Goal: Information Seeking & Learning: Find specific fact

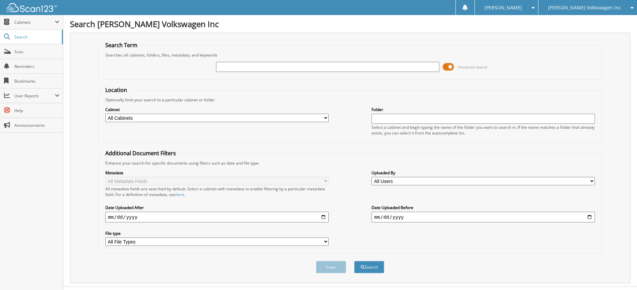
click at [256, 67] on input "text" at bounding box center [327, 67] width 223 height 10
type input "154414"
click at [354, 261] on button "Search" at bounding box center [369, 267] width 30 height 12
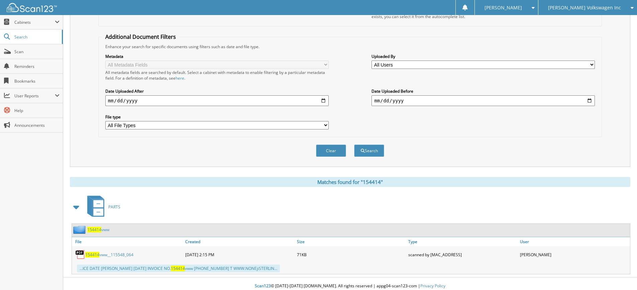
scroll to position [121, 0]
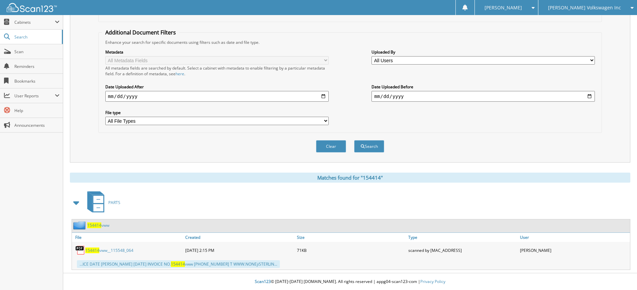
click at [96, 253] on span "154414" at bounding box center [92, 250] width 14 height 6
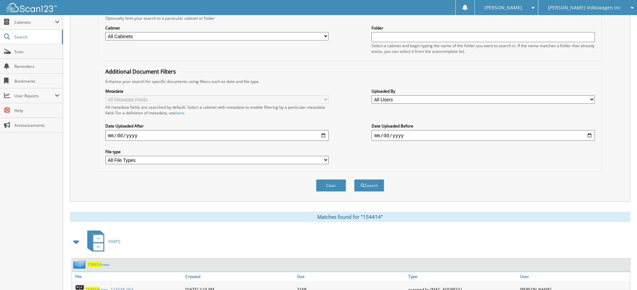
scroll to position [21, 0]
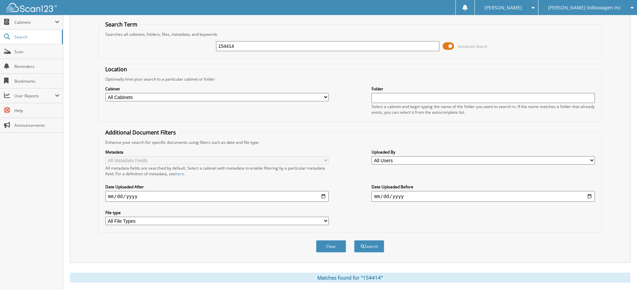
drag, startPoint x: 238, startPoint y: 48, endPoint x: 188, endPoint y: 40, distance: 50.8
click at [188, 40] on div "154414 Advanced Search" at bounding box center [350, 46] width 496 height 18
type input "194758"
click at [354, 240] on button "Search" at bounding box center [369, 246] width 30 height 12
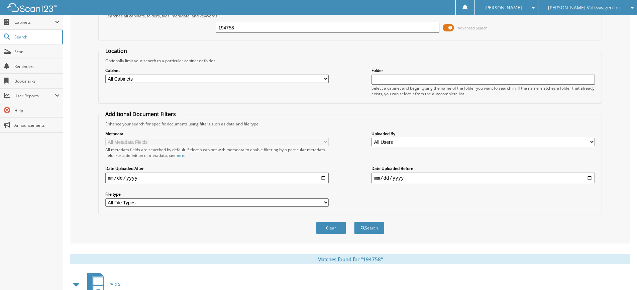
scroll to position [110, 0]
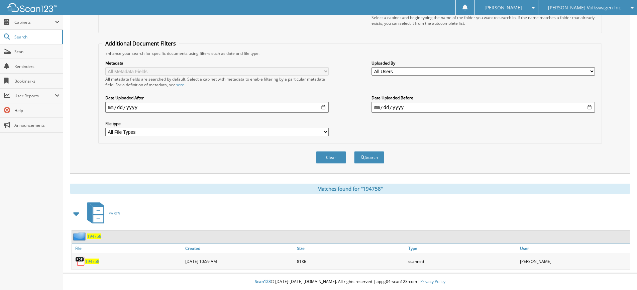
click at [92, 263] on span "194758" at bounding box center [92, 261] width 14 height 6
click at [92, 262] on span "194758" at bounding box center [92, 261] width 14 height 6
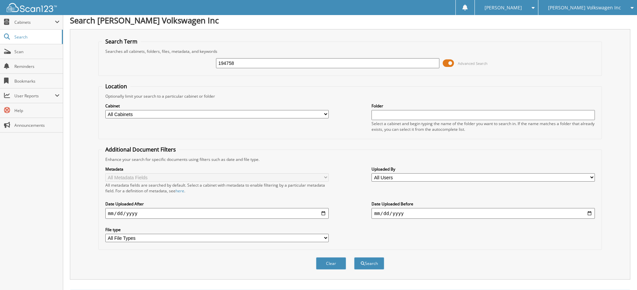
scroll to position [0, 0]
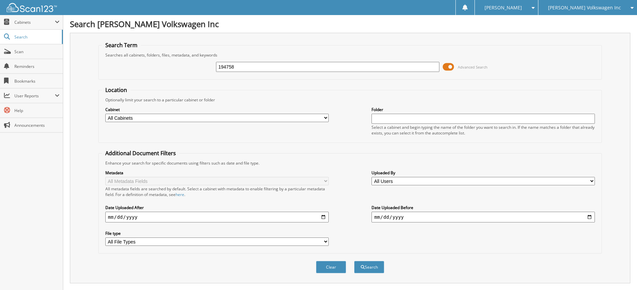
click at [283, 62] on div "194758" at bounding box center [327, 66] width 223 height 11
drag, startPoint x: 282, startPoint y: 65, endPoint x: 206, endPoint y: 70, distance: 76.4
click at [206, 70] on div "194758 Advanced Search" at bounding box center [350, 67] width 496 height 18
type input "195011"
click at [354, 261] on button "Search" at bounding box center [369, 267] width 30 height 12
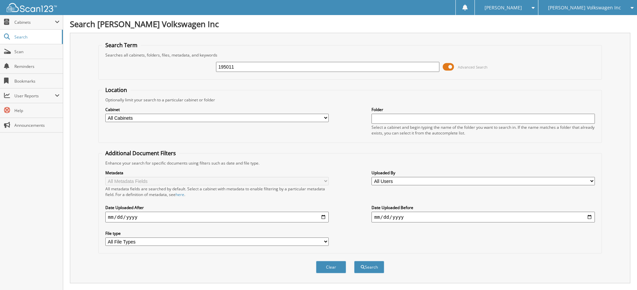
click at [240, 67] on input "195011" at bounding box center [327, 67] width 223 height 10
type input "1"
click at [261, 67] on input "text" at bounding box center [327, 67] width 223 height 10
type input "102930"
click at [354, 261] on button "Search" at bounding box center [369, 267] width 30 height 12
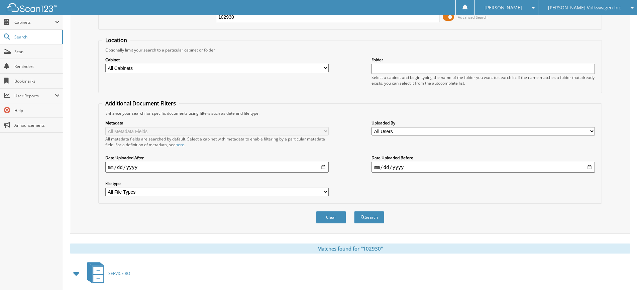
scroll to position [188, 0]
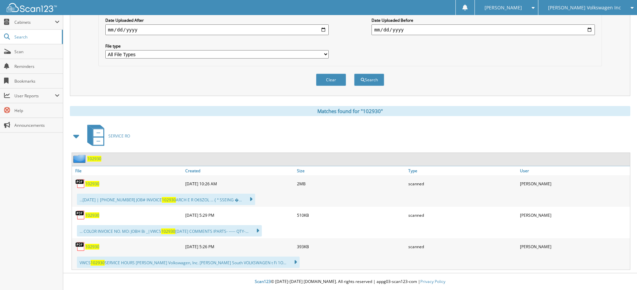
click at [98, 184] on span "102930" at bounding box center [92, 184] width 14 height 6
click at [91, 213] on span "102930" at bounding box center [92, 215] width 14 height 6
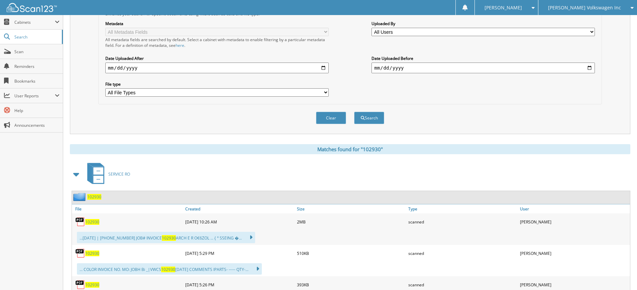
scroll to position [20, 0]
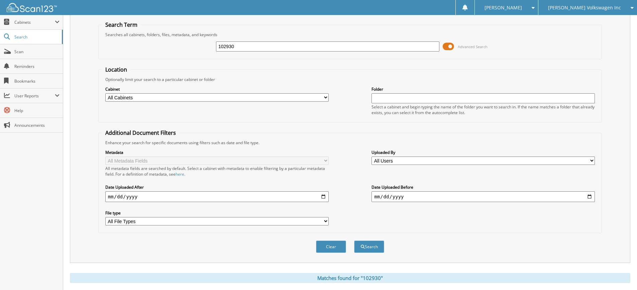
drag, startPoint x: 265, startPoint y: 41, endPoint x: 163, endPoint y: 50, distance: 102.0
click at [163, 50] on div "102930 Advanced Search" at bounding box center [350, 46] width 496 height 18
type input "76115"
click at [354, 240] on button "Search" at bounding box center [369, 246] width 30 height 12
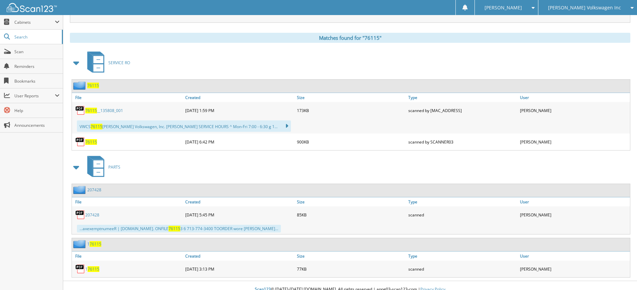
scroll to position [267, 0]
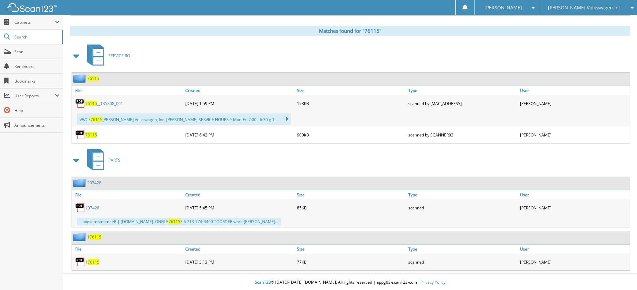
click at [95, 134] on span "76115" at bounding box center [91, 135] width 12 height 6
click at [93, 137] on span "76115" at bounding box center [91, 135] width 12 height 6
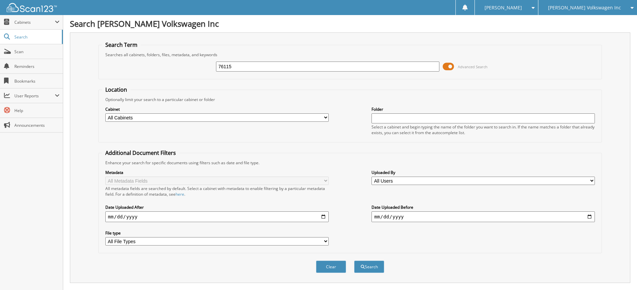
scroll to position [0, 0]
click at [312, 69] on input "76115" at bounding box center [327, 67] width 223 height 10
type input "7"
type input "181860"
click at [354, 261] on button "Search" at bounding box center [369, 267] width 30 height 12
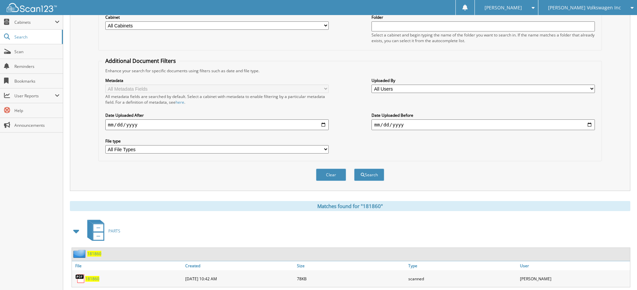
scroll to position [110, 0]
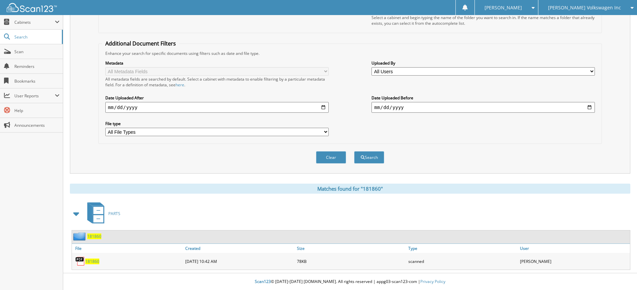
click at [91, 264] on span "181860" at bounding box center [92, 261] width 14 height 6
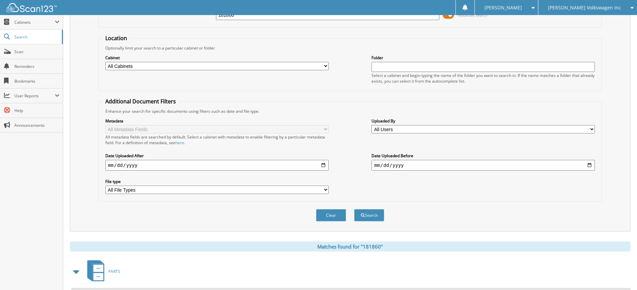
scroll to position [0, 0]
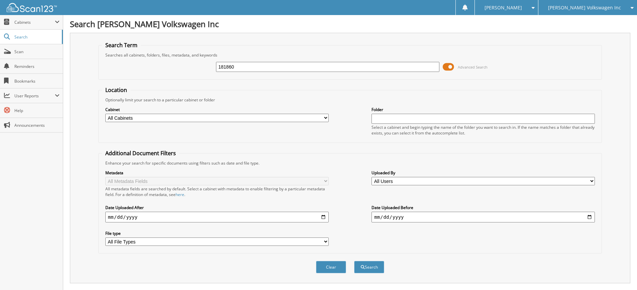
drag, startPoint x: 236, startPoint y: 65, endPoint x: 213, endPoint y: 64, distance: 23.4
click at [213, 64] on div "181860 Advanced Search" at bounding box center [350, 67] width 496 height 18
type input "199573"
click at [354, 261] on button "Search" at bounding box center [369, 267] width 30 height 12
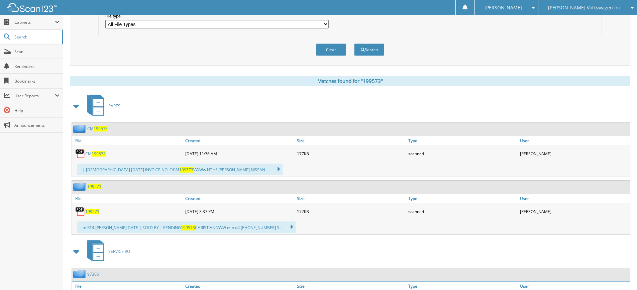
scroll to position [234, 0]
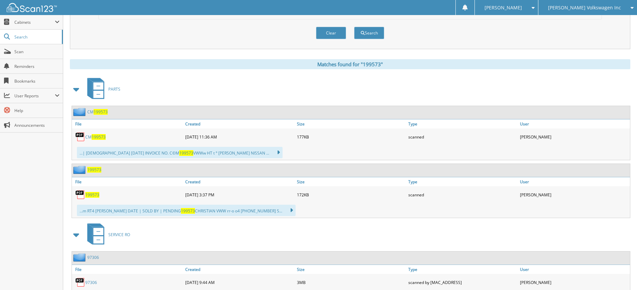
click at [89, 197] on span "199573" at bounding box center [92, 195] width 14 height 6
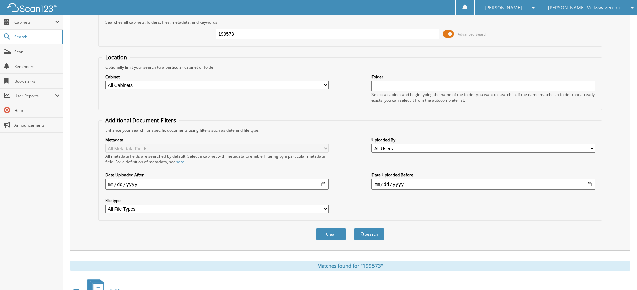
scroll to position [0, 0]
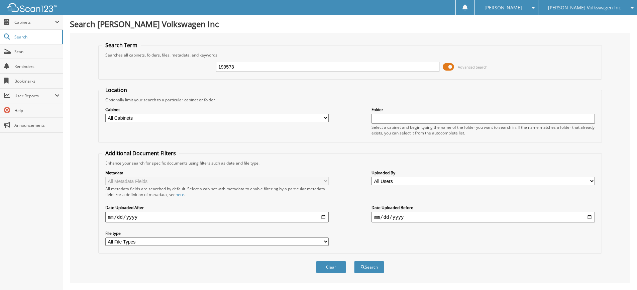
drag, startPoint x: 267, startPoint y: 65, endPoint x: 208, endPoint y: 68, distance: 59.6
click at [208, 68] on div "199573 Advanced Search" at bounding box center [350, 67] width 496 height 18
type input "217813"
click at [354, 261] on button "Search" at bounding box center [369, 267] width 30 height 12
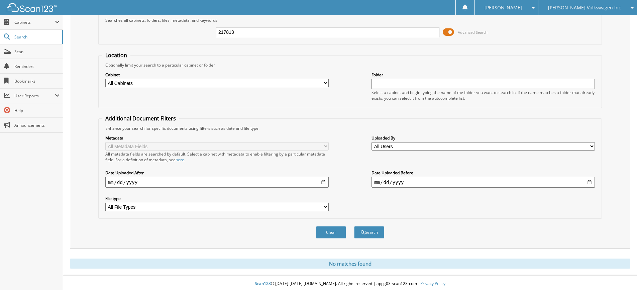
scroll to position [37, 0]
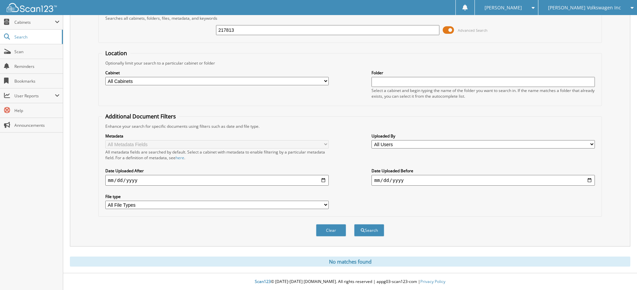
drag, startPoint x: 242, startPoint y: 29, endPoint x: 205, endPoint y: 26, distance: 37.2
click at [205, 26] on div "217813 Advanced Search" at bounding box center [350, 30] width 496 height 18
type input "121783"
click at [354, 224] on button "Search" at bounding box center [369, 230] width 30 height 12
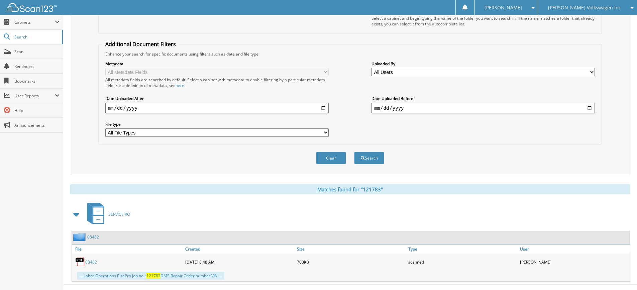
scroll to position [121, 0]
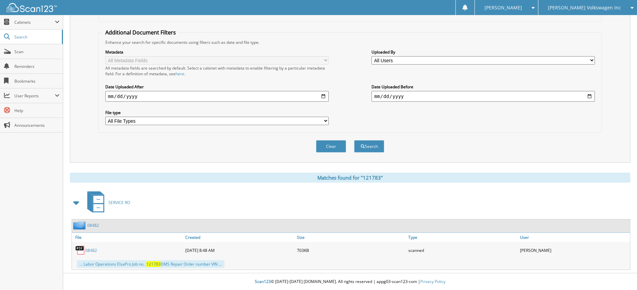
click at [90, 251] on link "08482" at bounding box center [91, 250] width 12 height 6
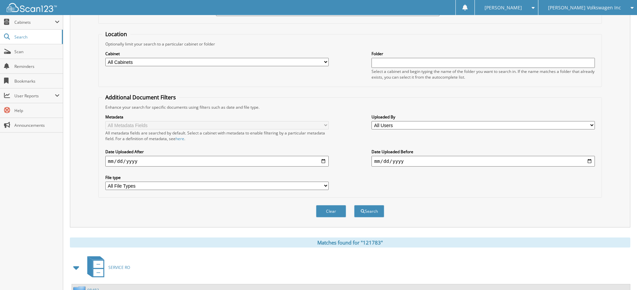
scroll to position [0, 0]
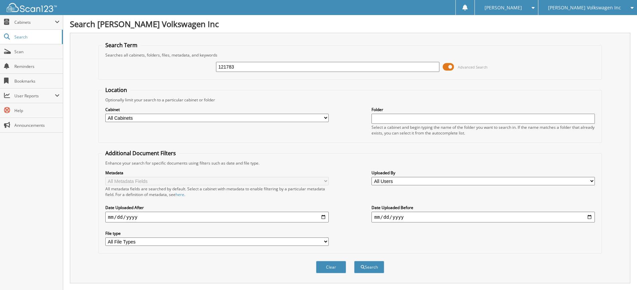
click at [270, 65] on input "121783" at bounding box center [327, 67] width 223 height 10
type input "1"
type input "208148"
click at [354, 261] on button "Search" at bounding box center [369, 267] width 30 height 12
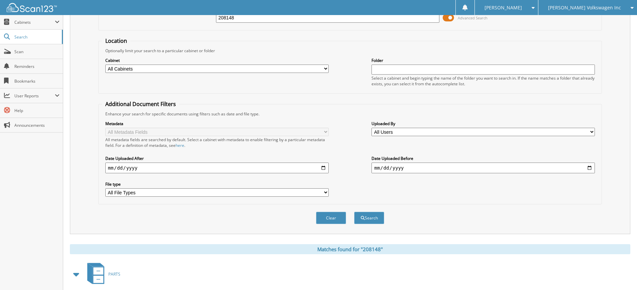
scroll to position [156, 0]
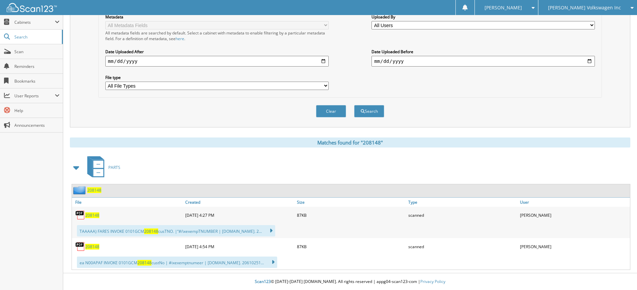
click at [94, 214] on span "208148" at bounding box center [92, 215] width 14 height 6
click at [92, 249] on div "208148" at bounding box center [128, 246] width 112 height 13
click at [92, 248] on span "208148" at bounding box center [92, 247] width 14 height 6
click at [88, 245] on span "208148" at bounding box center [92, 247] width 14 height 6
click at [91, 216] on span "208148" at bounding box center [92, 215] width 14 height 6
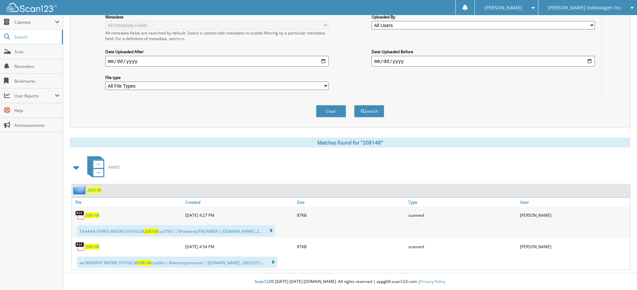
click at [91, 216] on span "208148" at bounding box center [92, 215] width 14 height 6
click at [93, 215] on span "208148" at bounding box center [92, 215] width 14 height 6
click at [91, 248] on span "208148" at bounding box center [92, 247] width 14 height 6
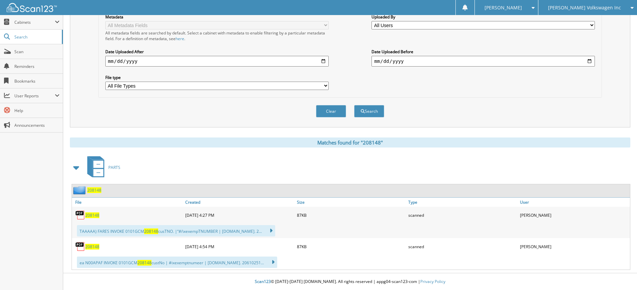
click at [88, 214] on span "208148" at bounding box center [92, 215] width 14 height 6
click at [91, 246] on span "208148" at bounding box center [92, 247] width 14 height 6
click at [92, 246] on span "208148" at bounding box center [92, 247] width 14 height 6
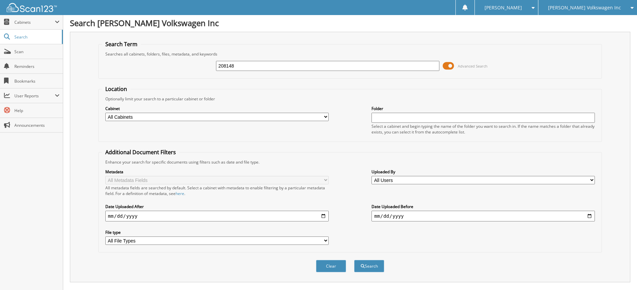
scroll to position [0, 0]
drag, startPoint x: 254, startPoint y: 66, endPoint x: 187, endPoint y: 65, distance: 67.9
click at [187, 65] on div "208148 Advanced Search" at bounding box center [350, 67] width 496 height 18
type input "86489"
click at [354, 261] on button "Search" at bounding box center [369, 267] width 30 height 12
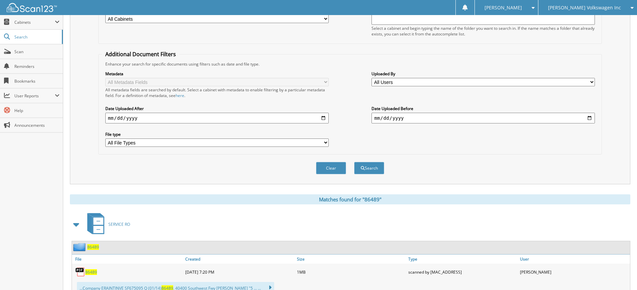
scroll to position [210, 0]
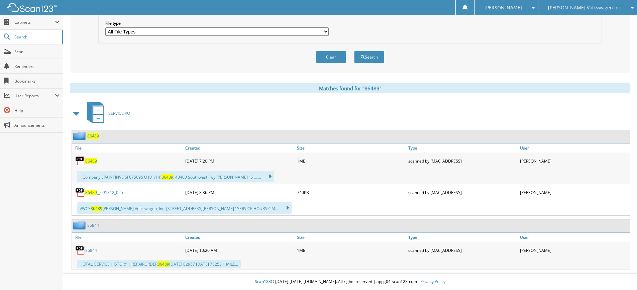
click at [91, 160] on span "86489" at bounding box center [91, 161] width 12 height 6
click at [203, 28] on select "All File Types CAB PDF" at bounding box center [216, 31] width 223 height 8
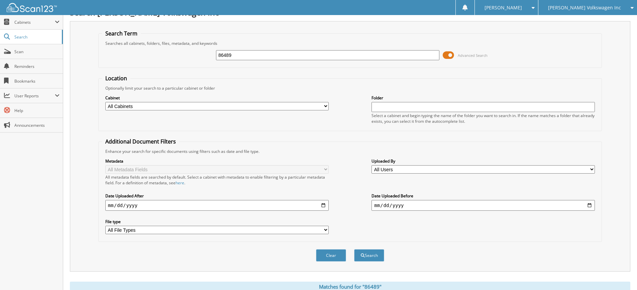
scroll to position [10, 0]
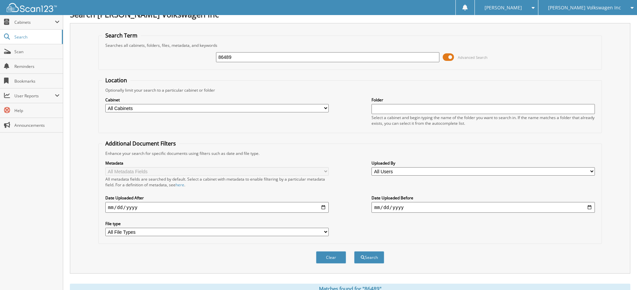
drag, startPoint x: 238, startPoint y: 56, endPoint x: 193, endPoint y: 54, distance: 44.5
click at [193, 54] on div "86489 Advanced Search" at bounding box center [350, 57] width 496 height 18
type input "96237"
click at [354, 251] on button "Search" at bounding box center [369, 257] width 30 height 12
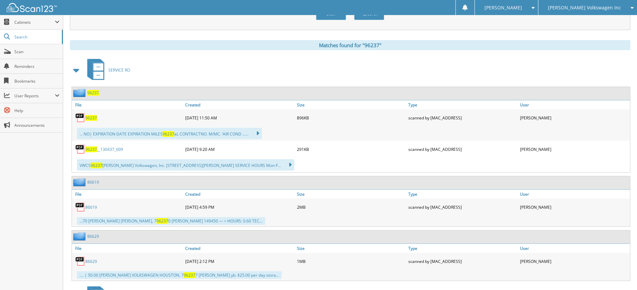
scroll to position [267, 0]
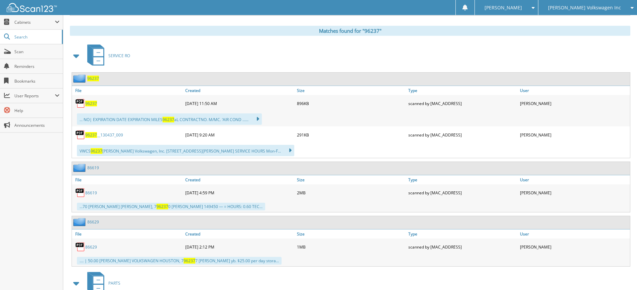
click at [92, 105] on span "96237" at bounding box center [91, 104] width 12 height 6
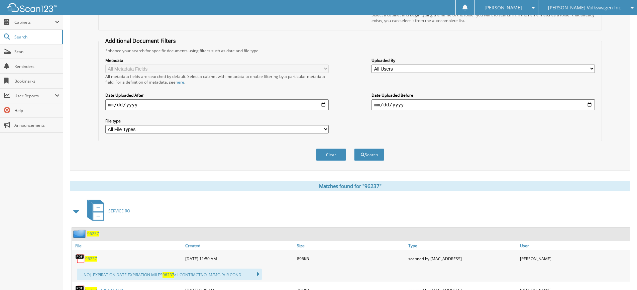
scroll to position [0, 0]
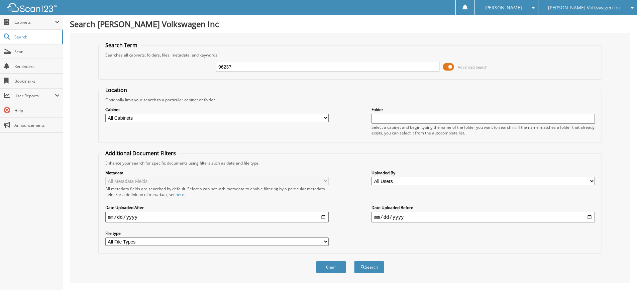
click at [281, 70] on input "96237" at bounding box center [327, 67] width 223 height 10
type input "9"
type input "182794"
click at [354, 261] on button "Search" at bounding box center [369, 267] width 30 height 12
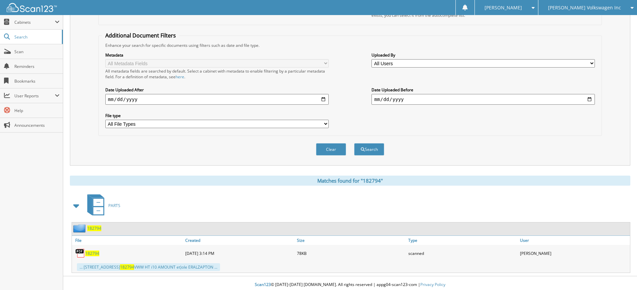
scroll to position [121, 0]
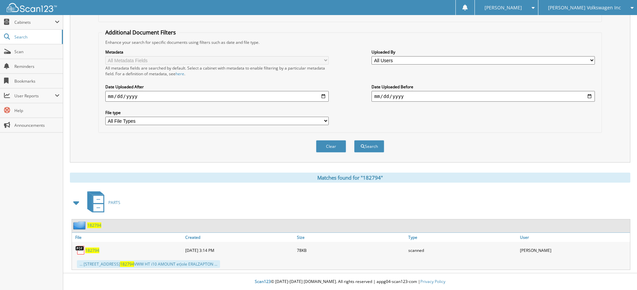
click at [95, 249] on span "182794" at bounding box center [92, 250] width 14 height 6
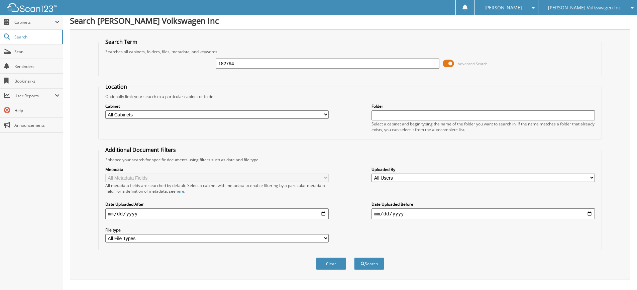
scroll to position [0, 0]
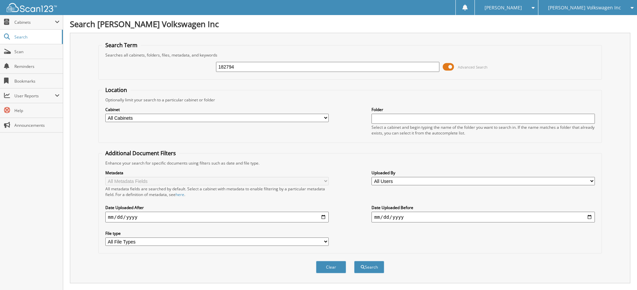
drag, startPoint x: 251, startPoint y: 63, endPoint x: 166, endPoint y: 66, distance: 85.3
click at [135, 65] on div "182794 Advanced Search" at bounding box center [350, 67] width 496 height 18
type input "123000"
click at [354, 261] on button "Search" at bounding box center [369, 267] width 30 height 12
drag, startPoint x: 260, startPoint y: 68, endPoint x: 151, endPoint y: 62, distance: 109.2
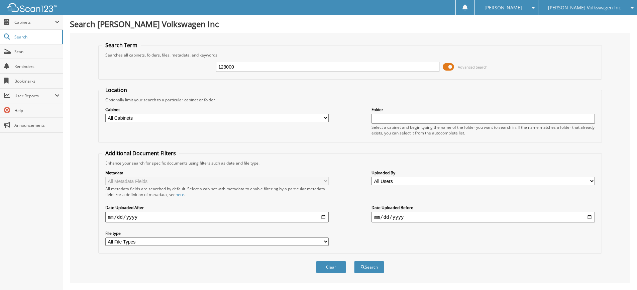
click at [151, 62] on div "123000 Advanced Search" at bounding box center [350, 67] width 496 height 18
type input "187255"
click at [354, 261] on button "Search" at bounding box center [369, 267] width 30 height 12
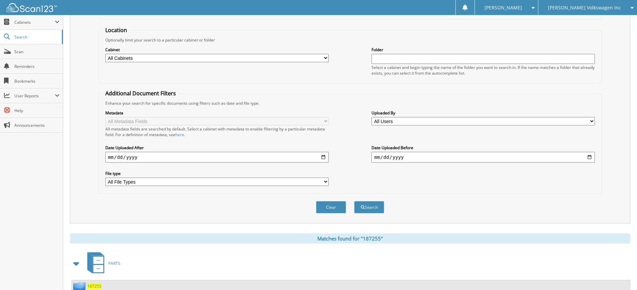
scroll to position [121, 0]
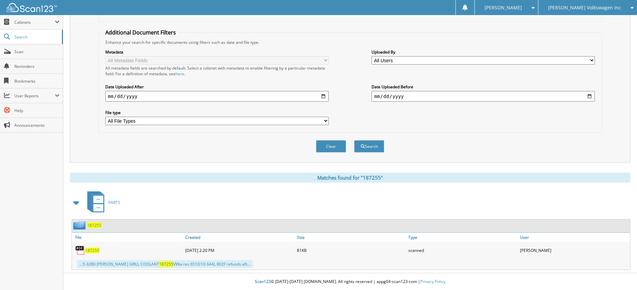
click at [98, 247] on span "187255" at bounding box center [92, 250] width 14 height 6
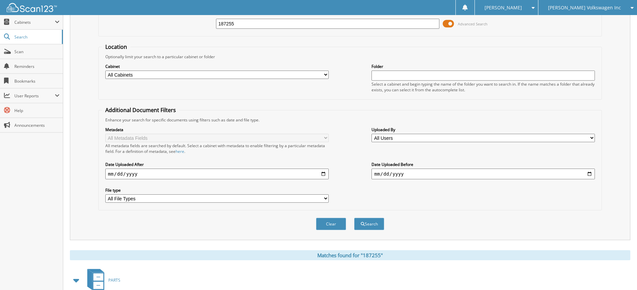
scroll to position [21, 0]
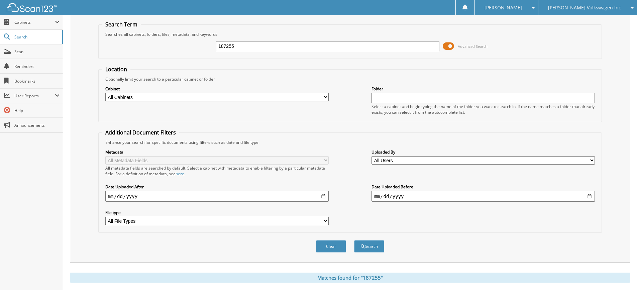
drag, startPoint x: 238, startPoint y: 46, endPoint x: 185, endPoint y: 40, distance: 53.8
click at [185, 41] on div "187255 Advanced Search" at bounding box center [350, 46] width 496 height 18
type input "149849"
click at [354, 240] on button "Search" at bounding box center [369, 246] width 30 height 12
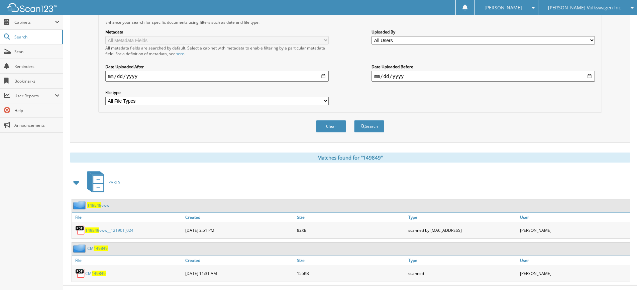
scroll to position [153, 0]
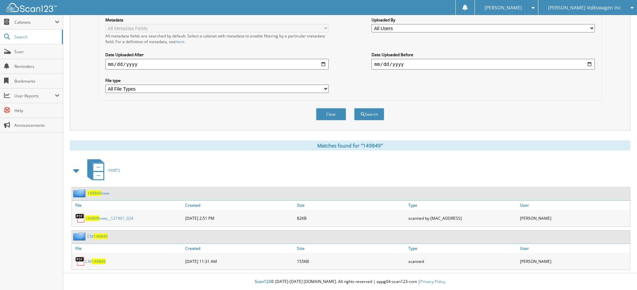
click at [94, 260] on span "149849" at bounding box center [99, 261] width 14 height 6
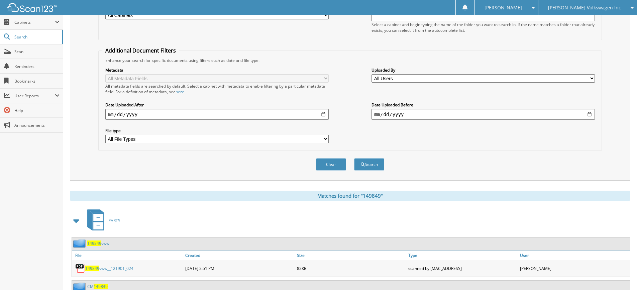
scroll to position [19, 0]
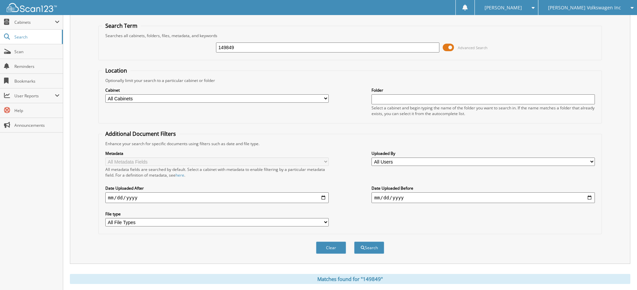
drag, startPoint x: 292, startPoint y: 49, endPoint x: 133, endPoint y: 58, distance: 158.4
click at [133, 58] on fieldset "Search Term Searches all cabinets, folders, files, metadata, and keywords 14984…" at bounding box center [350, 41] width 504 height 38
type input "191407"
click at [354, 241] on button "Search" at bounding box center [369, 247] width 30 height 12
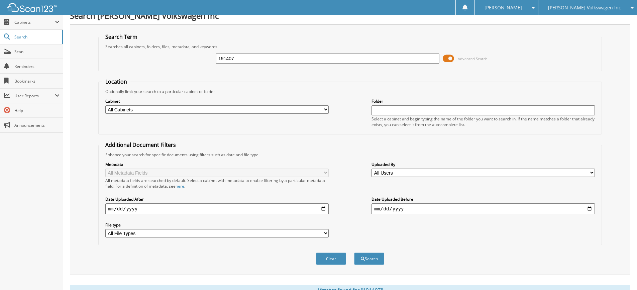
scroll to position [110, 0]
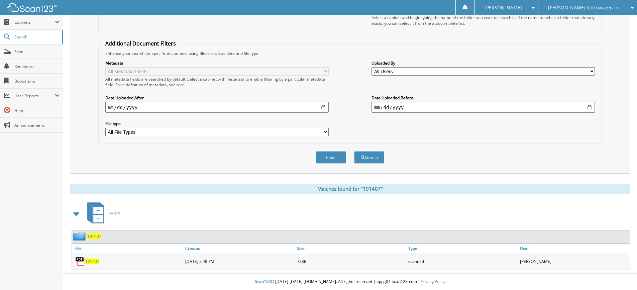
click at [93, 260] on span "191407" at bounding box center [92, 261] width 14 height 6
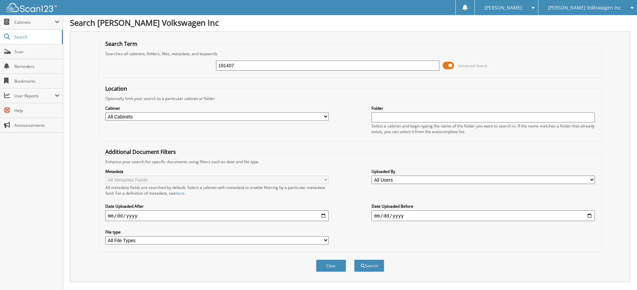
scroll to position [0, 0]
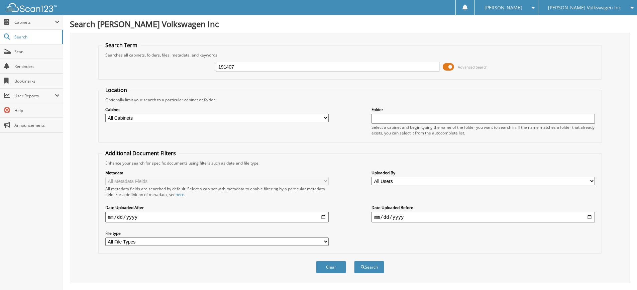
click at [252, 66] on input "191407" at bounding box center [327, 67] width 223 height 10
type input "191447"
click at [354, 261] on button "Search" at bounding box center [369, 267] width 30 height 12
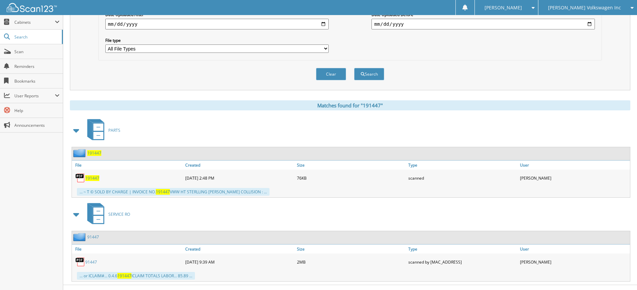
scroll to position [205, 0]
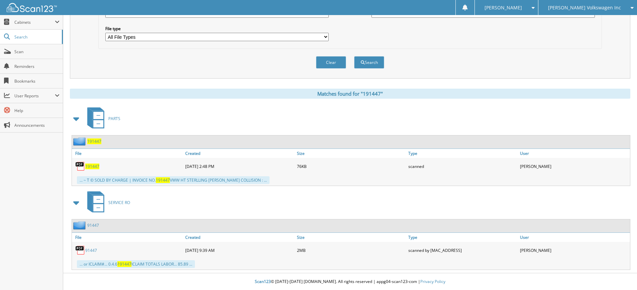
click at [93, 164] on span "191447" at bounding box center [92, 166] width 14 height 6
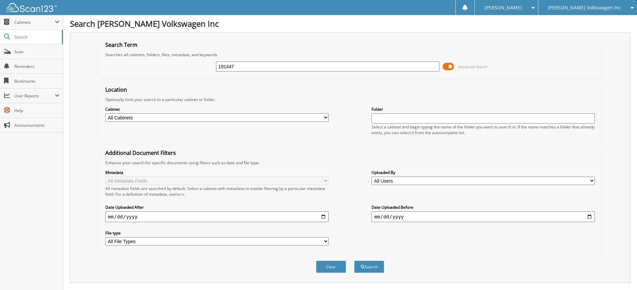
scroll to position [0, 0]
drag, startPoint x: 267, startPoint y: 69, endPoint x: 145, endPoint y: 50, distance: 123.8
click at [145, 50] on fieldset "Search Term Searches all cabinets, folders, files, metadata, and keywords 19144…" at bounding box center [350, 60] width 504 height 38
type input "188579"
click at [354, 261] on button "Search" at bounding box center [369, 267] width 30 height 12
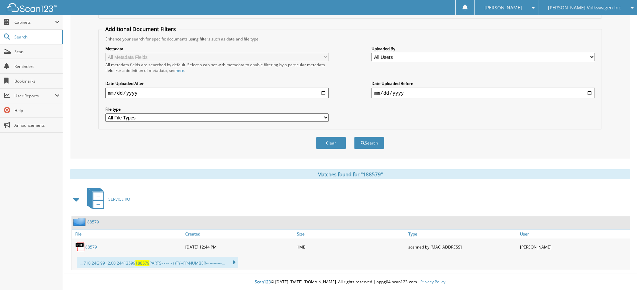
scroll to position [125, 0]
click at [90, 245] on link "88579" at bounding box center [91, 247] width 12 height 6
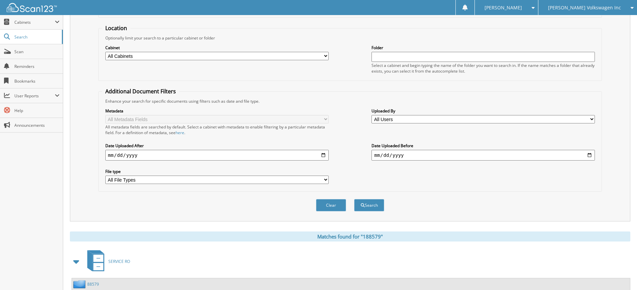
scroll to position [0, 0]
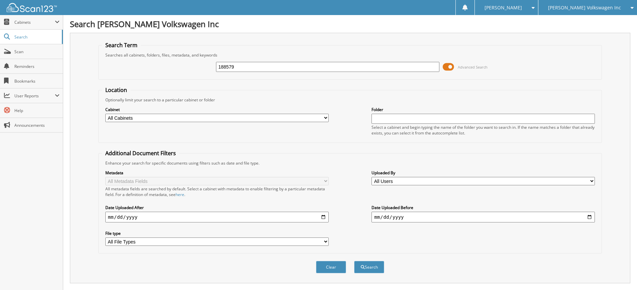
click at [276, 67] on input "188579" at bounding box center [327, 67] width 223 height 10
type input "1"
type input "176017"
click at [354, 261] on button "Search" at bounding box center [369, 267] width 30 height 12
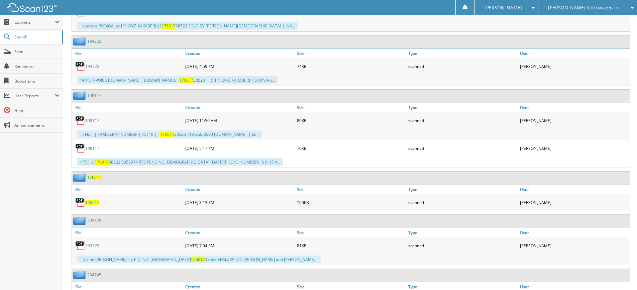
scroll to position [1739, 0]
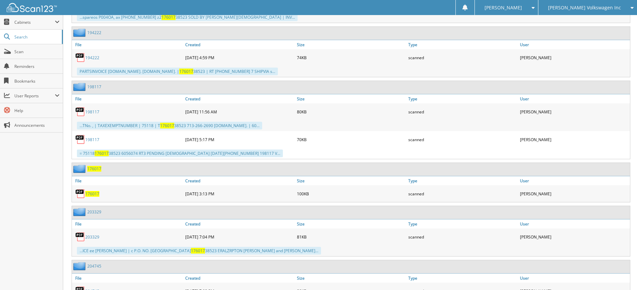
click at [94, 195] on span "176017" at bounding box center [92, 194] width 14 height 6
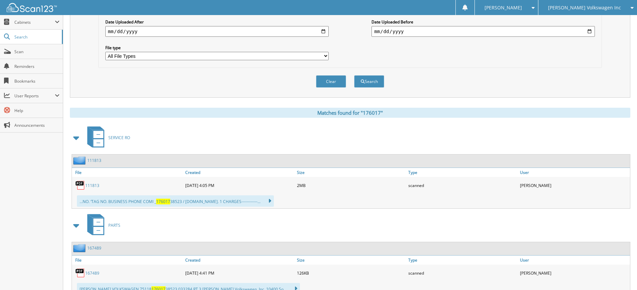
scroll to position [100, 0]
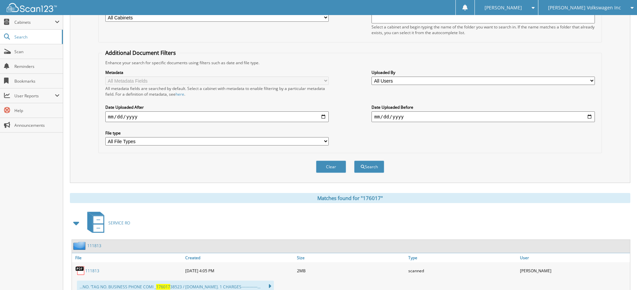
click at [590, 13] on div "[PERSON_NAME] Volkswagen Inc" at bounding box center [588, 7] width 92 height 15
click at [594, 18] on link "[PERSON_NAME] Automotive Inc (KIA)" at bounding box center [587, 21] width 99 height 12
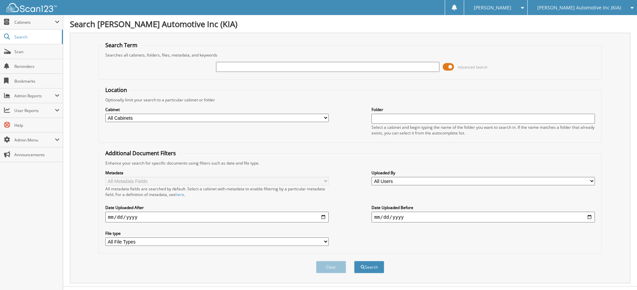
click at [280, 66] on input "text" at bounding box center [327, 67] width 223 height 10
type input "153388"
click at [354, 261] on button "Search" at bounding box center [369, 267] width 30 height 12
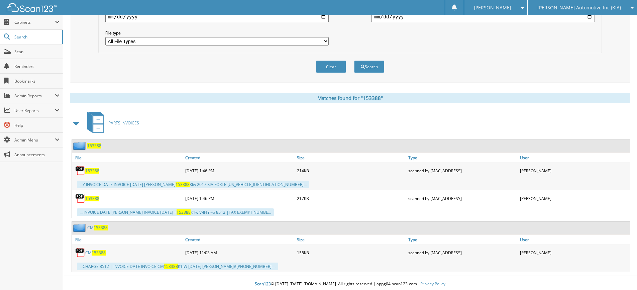
scroll to position [203, 0]
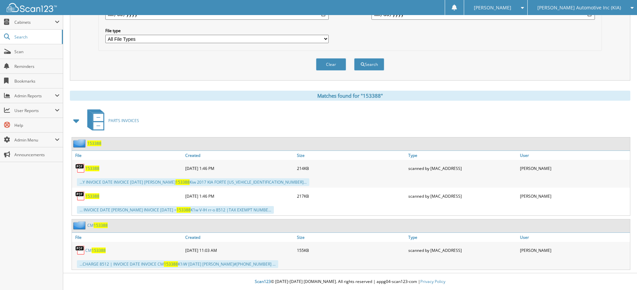
click at [94, 166] on span "153388" at bounding box center [92, 169] width 14 height 6
click at [102, 249] on span "153388" at bounding box center [99, 250] width 14 height 6
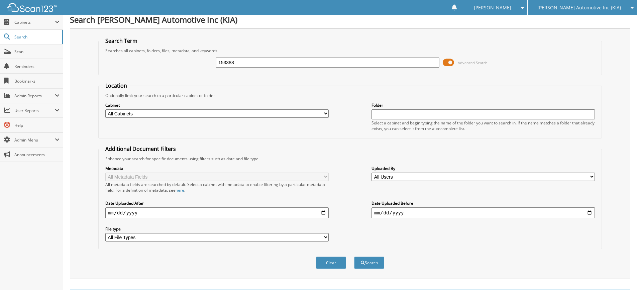
scroll to position [0, 0]
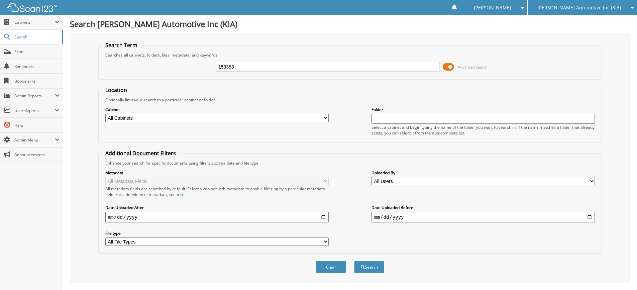
drag, startPoint x: 273, startPoint y: 67, endPoint x: 150, endPoint y: 59, distance: 123.0
click at [149, 59] on div "153388 Advanced Search" at bounding box center [350, 67] width 496 height 18
type input "166173"
click at [354, 261] on button "Search" at bounding box center [369, 267] width 30 height 12
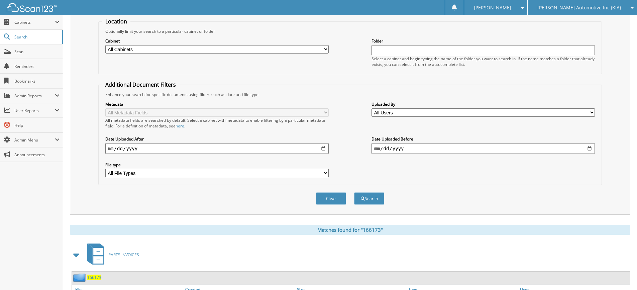
scroll to position [121, 0]
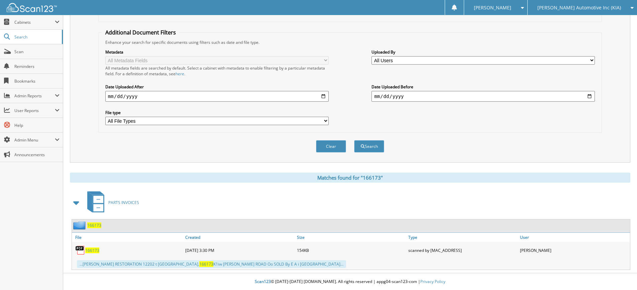
click at [91, 249] on span "166173" at bounding box center [92, 250] width 14 height 6
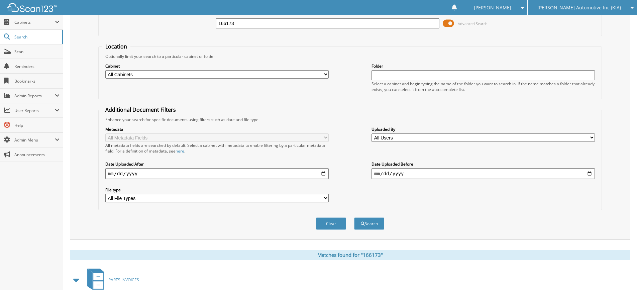
scroll to position [0, 0]
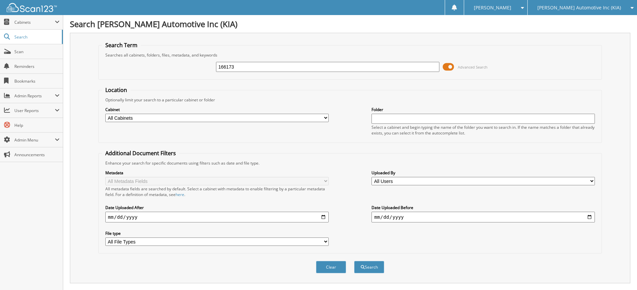
drag, startPoint x: 240, startPoint y: 69, endPoint x: 154, endPoint y: 57, distance: 86.8
click at [152, 60] on div "166173 Advanced Search" at bounding box center [350, 67] width 496 height 18
type input "166208"
click at [354, 261] on button "Search" at bounding box center [369, 267] width 30 height 12
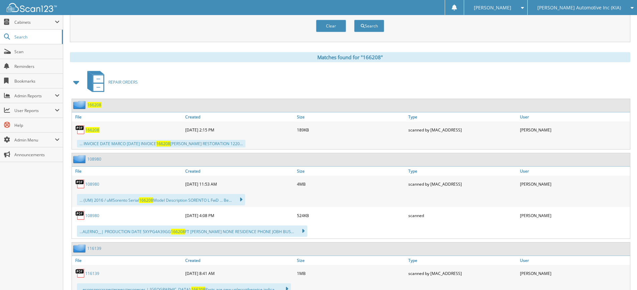
scroll to position [226, 0]
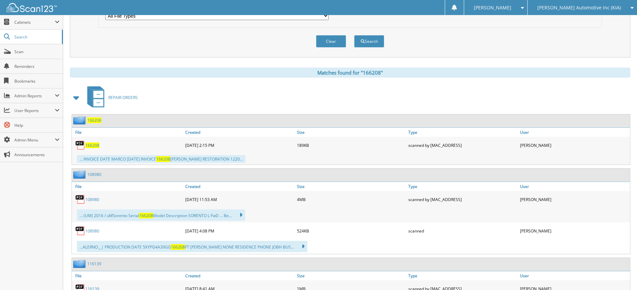
click at [97, 145] on span "166208" at bounding box center [92, 145] width 14 height 6
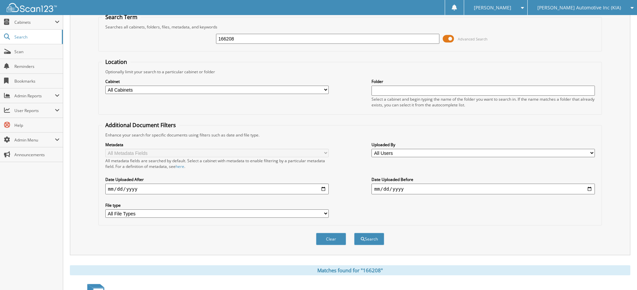
scroll to position [25, 0]
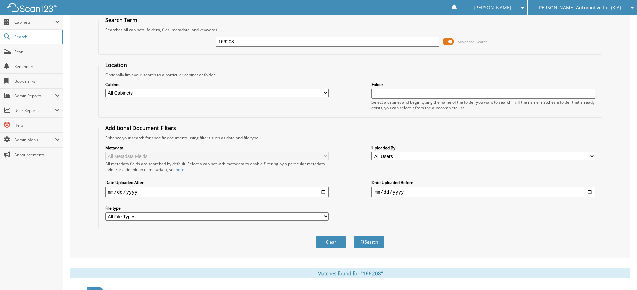
drag, startPoint x: 246, startPoint y: 40, endPoint x: 205, endPoint y: 39, distance: 41.1
click at [205, 39] on div "166208 Advanced Search" at bounding box center [350, 42] width 496 height 18
click at [307, 45] on input "166208" at bounding box center [327, 42] width 223 height 10
type input "1"
type input "167207"
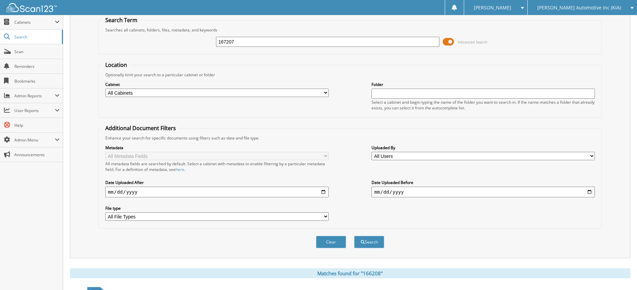
click at [354, 236] on button "Search" at bounding box center [369, 242] width 30 height 12
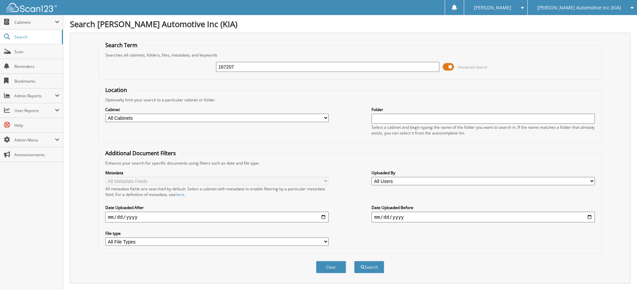
scroll to position [201, 0]
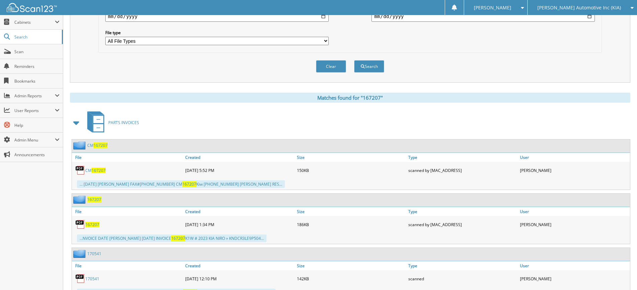
click at [103, 171] on span "167207" at bounding box center [99, 171] width 14 height 6
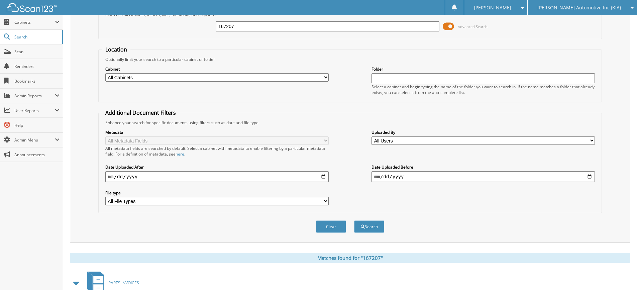
scroll to position [33, 0]
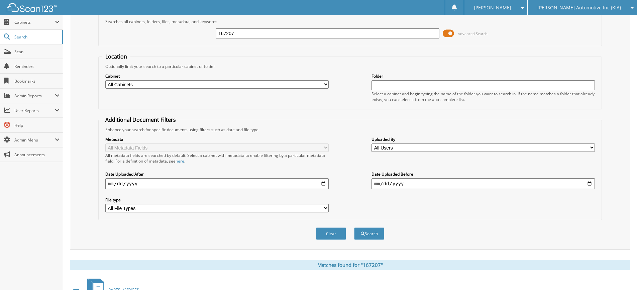
drag, startPoint x: 315, startPoint y: 33, endPoint x: 92, endPoint y: 35, distance: 223.7
click at [92, 35] on div "Search Term Searches all cabinets, folders, files, metadata, and keywords 16720…" at bounding box center [350, 124] width 560 height 250
type input "153533"
click at [354, 227] on button "Search" at bounding box center [369, 233] width 30 height 12
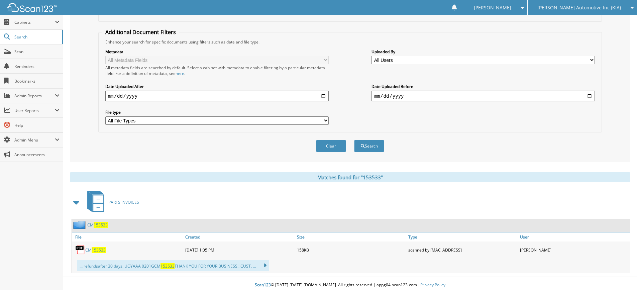
scroll to position [125, 0]
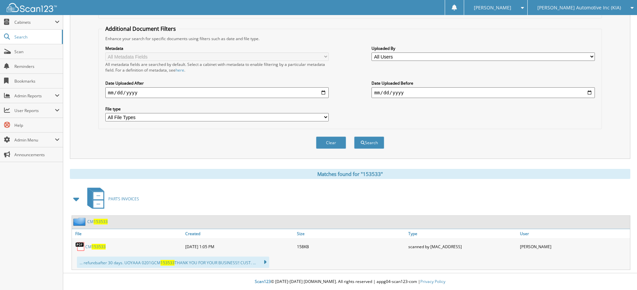
click at [94, 246] on span "153533" at bounding box center [99, 247] width 14 height 6
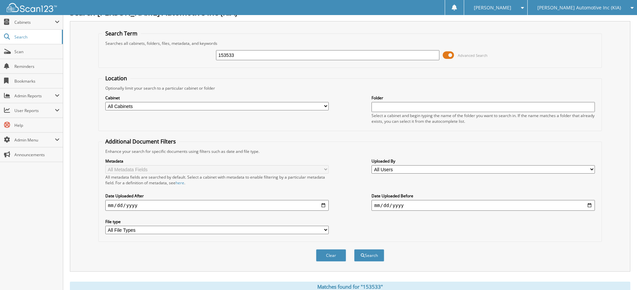
scroll to position [0, 0]
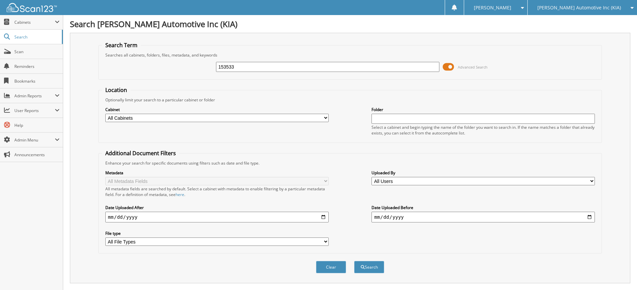
drag, startPoint x: 254, startPoint y: 68, endPoint x: 172, endPoint y: 64, distance: 82.0
click at [172, 64] on div "153533 Advanced Search" at bounding box center [350, 67] width 496 height 18
type input "173278"
click at [354, 261] on button "Search" at bounding box center [369, 267] width 30 height 12
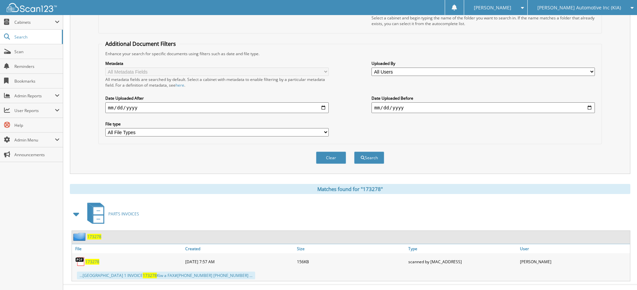
scroll to position [121, 0]
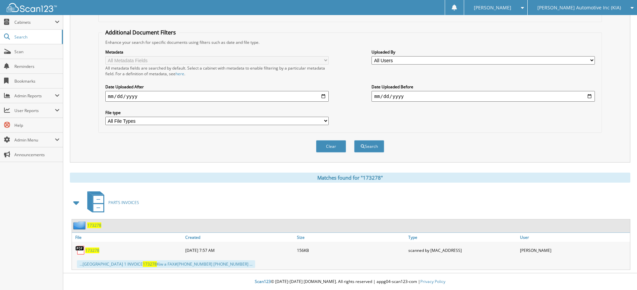
click at [85, 251] on span "173278" at bounding box center [92, 250] width 14 height 6
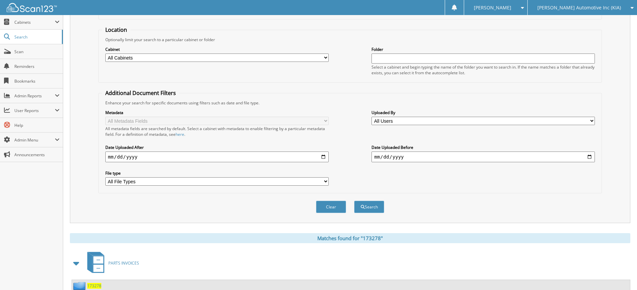
scroll to position [0, 0]
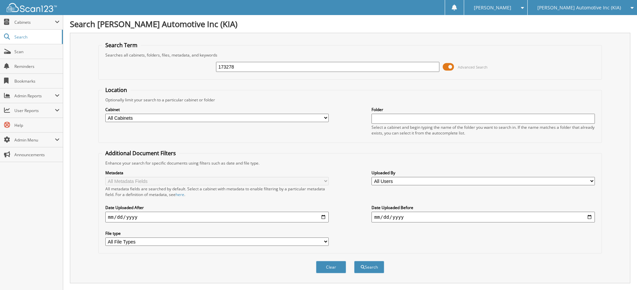
drag, startPoint x: 244, startPoint y: 69, endPoint x: 162, endPoint y: 72, distance: 82.7
click at [162, 72] on div "173278 Advanced Search" at bounding box center [350, 67] width 496 height 18
type input "137048"
click at [354, 261] on button "Search" at bounding box center [369, 267] width 30 height 12
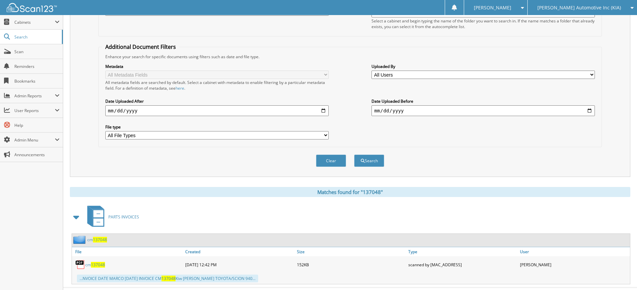
scroll to position [121, 0]
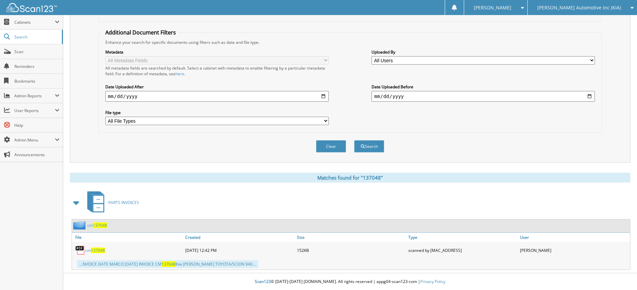
click at [92, 249] on span "137048" at bounding box center [98, 250] width 14 height 6
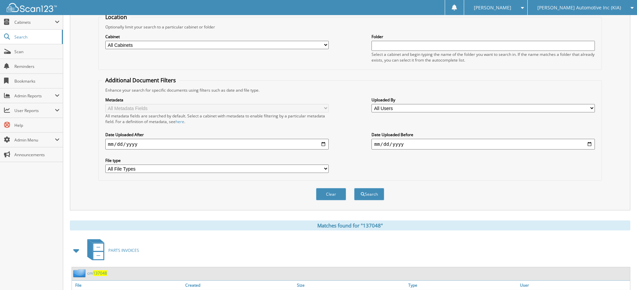
scroll to position [0, 0]
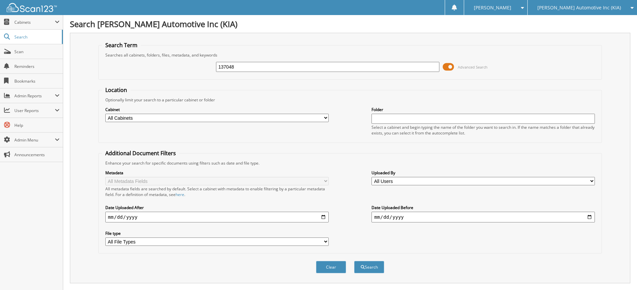
drag, startPoint x: 258, startPoint y: 69, endPoint x: 166, endPoint y: 68, distance: 93.0
click at [166, 69] on div "137048 Advanced Search" at bounding box center [350, 67] width 496 height 18
type input "171214"
click at [354, 261] on button "Search" at bounding box center [369, 267] width 30 height 12
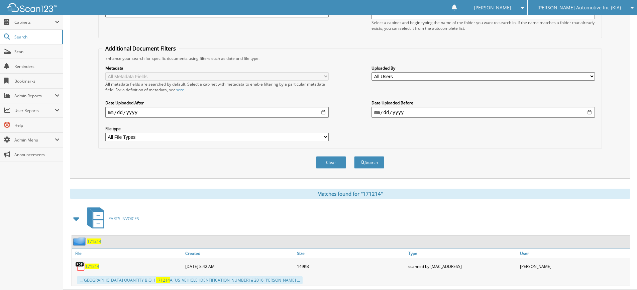
scroll to position [121, 0]
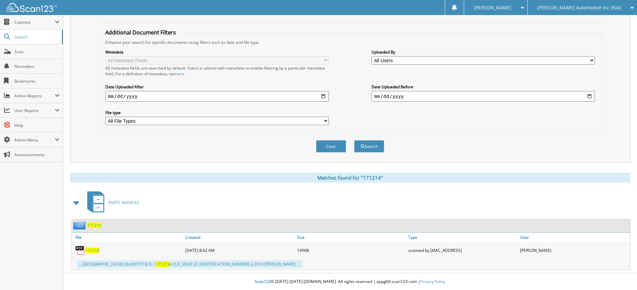
click at [90, 252] on span "171214" at bounding box center [92, 250] width 14 height 6
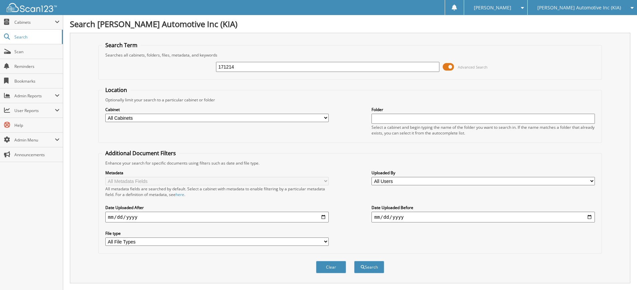
drag, startPoint x: 247, startPoint y: 66, endPoint x: 194, endPoint y: 67, distance: 52.5
click at [195, 67] on div "171214 Advanced Search" at bounding box center [350, 67] width 496 height 18
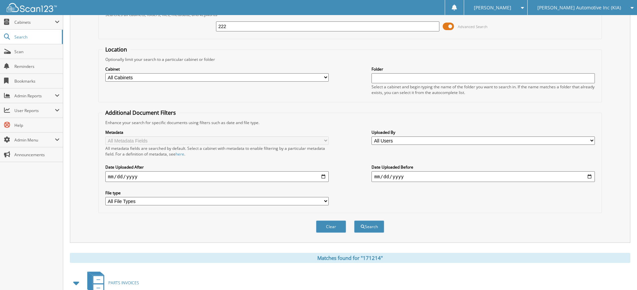
scroll to position [121, 0]
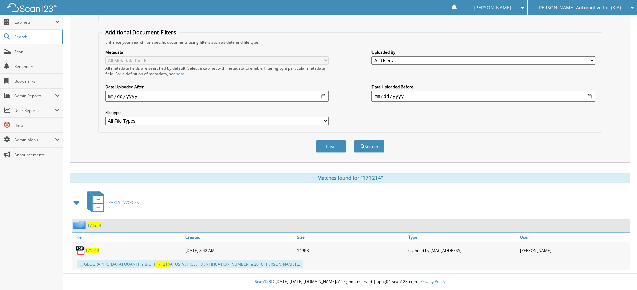
click at [93, 250] on span "171214" at bounding box center [92, 250] width 14 height 6
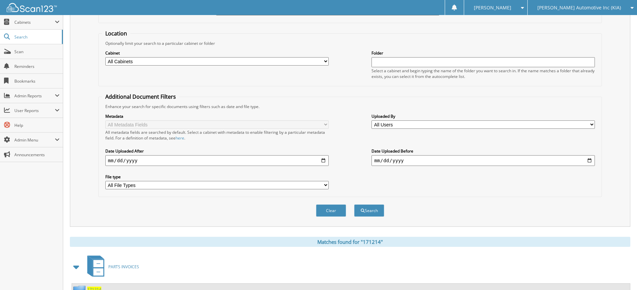
scroll to position [0, 0]
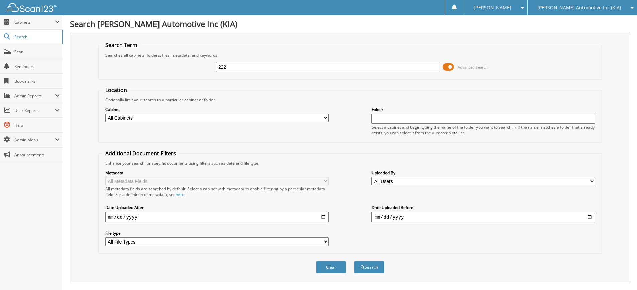
drag, startPoint x: 265, startPoint y: 67, endPoint x: 79, endPoint y: 65, distance: 185.6
click at [82, 63] on div "Search Term Searches all cabinets, folders, files, metadata, and keywords 222 A…" at bounding box center [350, 158] width 560 height 250
type input "147993"
click at [354, 261] on button "Search" at bounding box center [369, 267] width 30 height 12
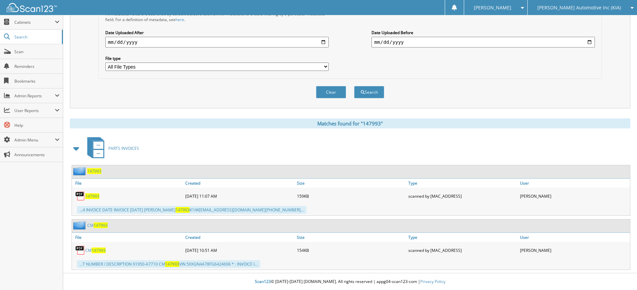
scroll to position [175, 0]
click at [88, 195] on span "147993" at bounding box center [92, 196] width 14 height 6
click at [100, 248] on span "147993" at bounding box center [99, 250] width 14 height 6
